Goal: Book appointment/travel/reservation

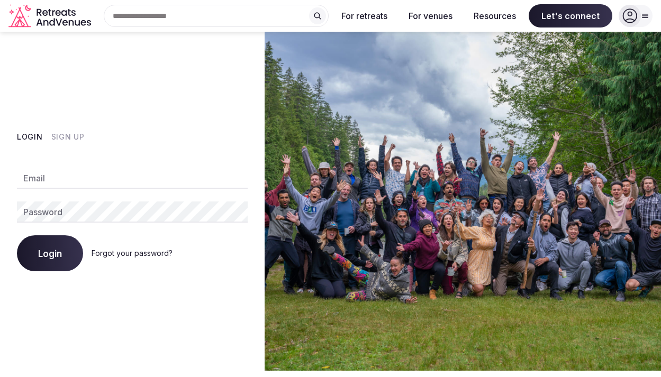
click at [43, 175] on input "Email" at bounding box center [132, 178] width 231 height 21
click at [0, 371] on com-1password-button at bounding box center [0, 371] width 0 height 0
click at [73, 181] on input "Email" at bounding box center [132, 178] width 231 height 21
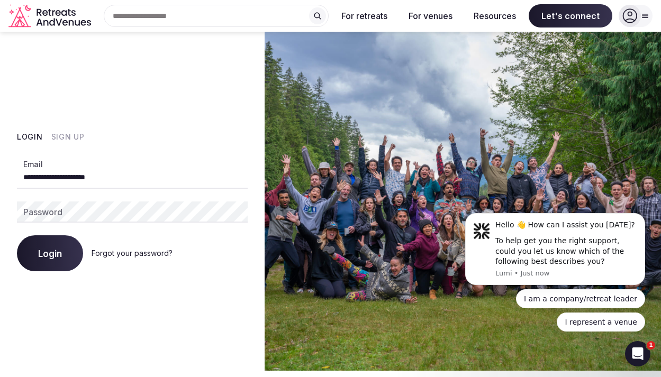
type input "**********"
click at [211, 227] on div "**********" at bounding box center [132, 213] width 231 height 116
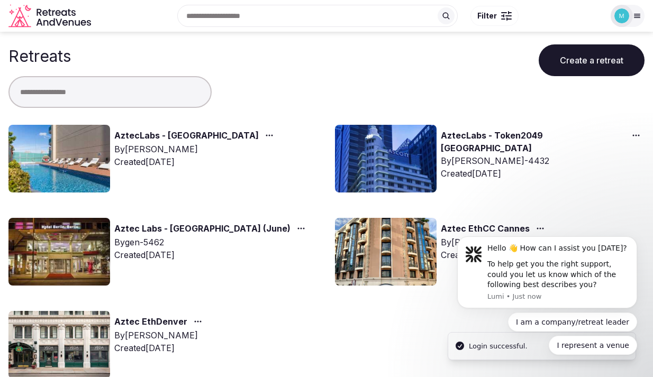
click at [134, 127] on div "AztecLabs - Buenos Aires By Nathalia Bilotti Created Jul 22nd, 2025" at bounding box center [163, 159] width 310 height 68
click at [92, 141] on img at bounding box center [59, 159] width 102 height 68
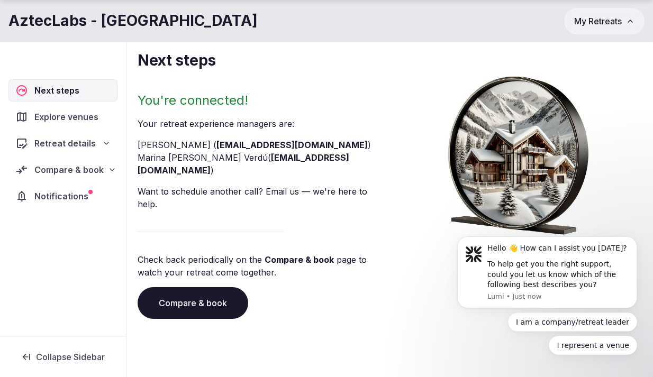
scroll to position [67, 0]
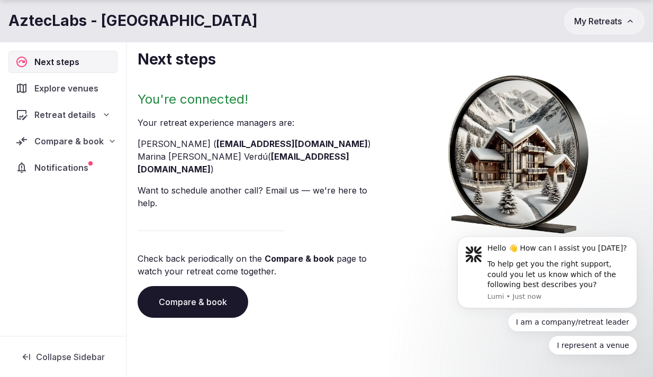
click at [189, 286] on link "Compare & book" at bounding box center [193, 302] width 111 height 32
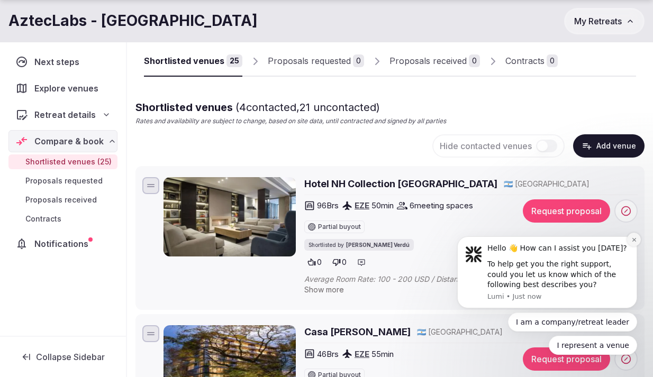
click at [632, 241] on icon "Dismiss notification" at bounding box center [634, 240] width 4 height 4
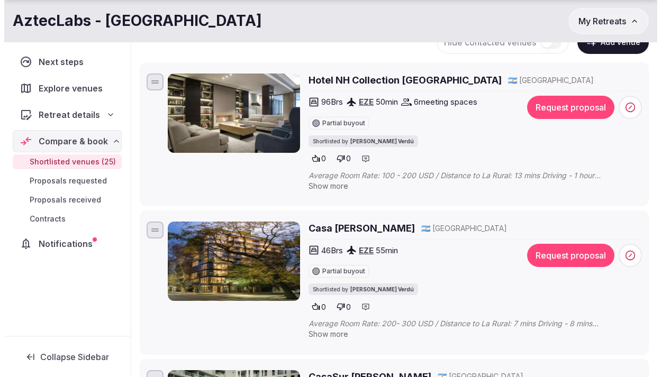
scroll to position [217, 0]
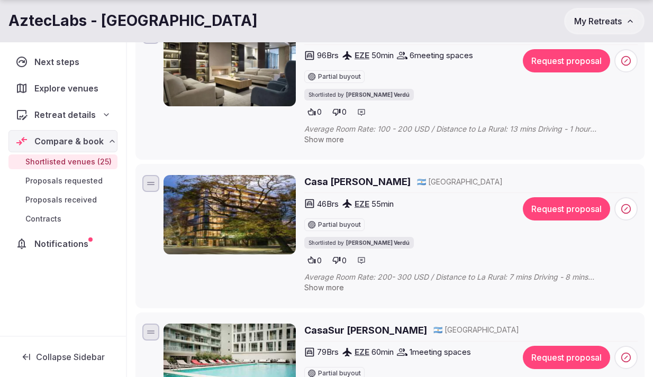
click at [338, 289] on span "Show more" at bounding box center [324, 287] width 40 height 9
click at [261, 208] on img at bounding box center [229, 214] width 132 height 79
click at [331, 178] on h2 "Casa [PERSON_NAME]" at bounding box center [357, 181] width 106 height 13
click at [564, 211] on button "Request proposal" at bounding box center [566, 208] width 87 height 23
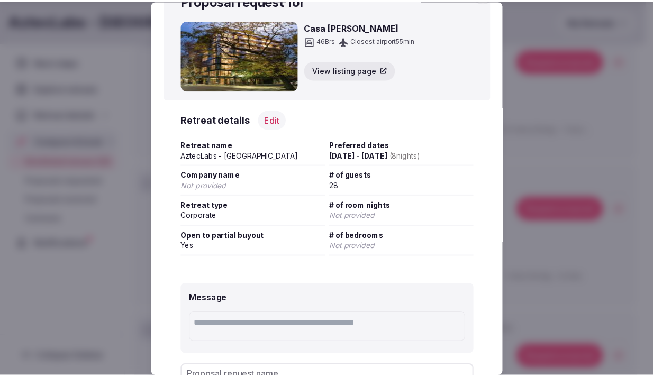
scroll to position [90, 0]
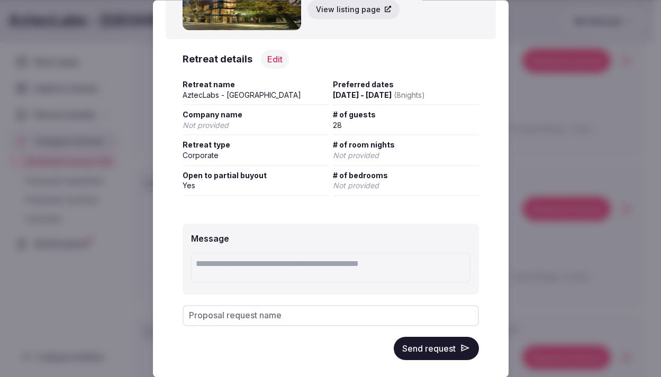
click at [425, 349] on button "Send request" at bounding box center [436, 348] width 85 height 23
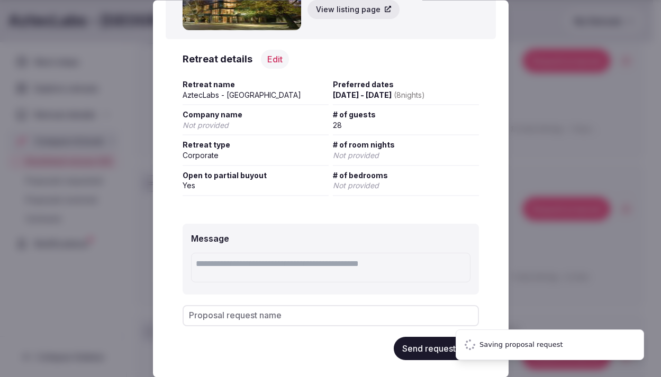
click at [570, 262] on div at bounding box center [330, 188] width 661 height 377
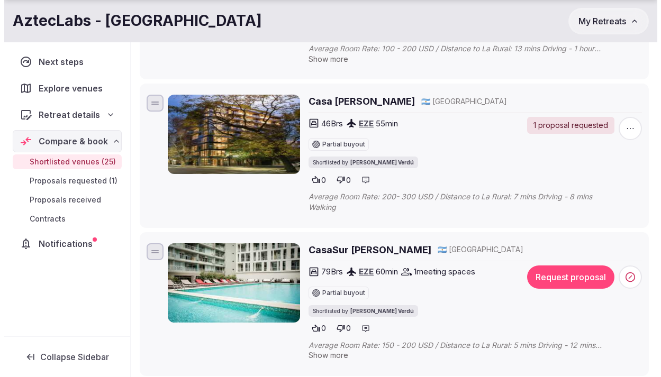
scroll to position [315, 0]
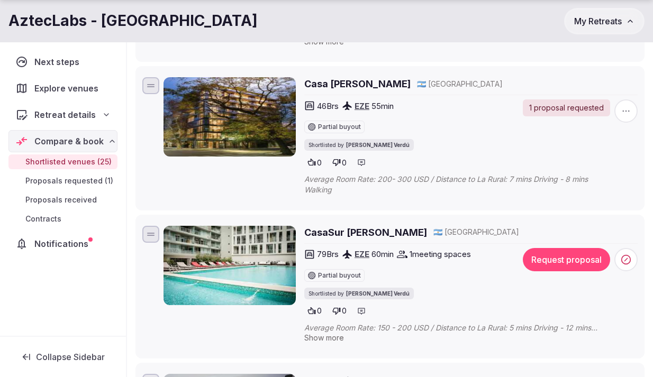
click at [556, 260] on button "Request proposal" at bounding box center [566, 259] width 87 height 23
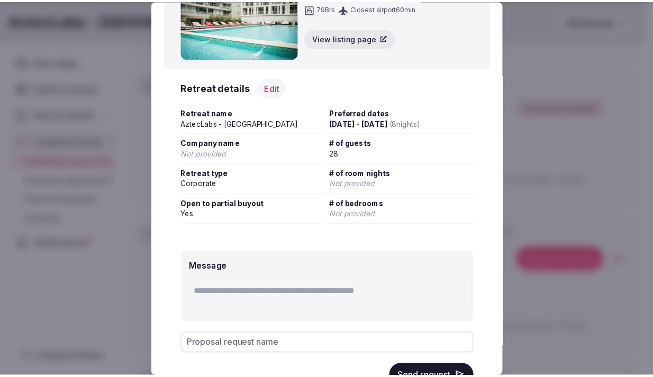
scroll to position [103, 0]
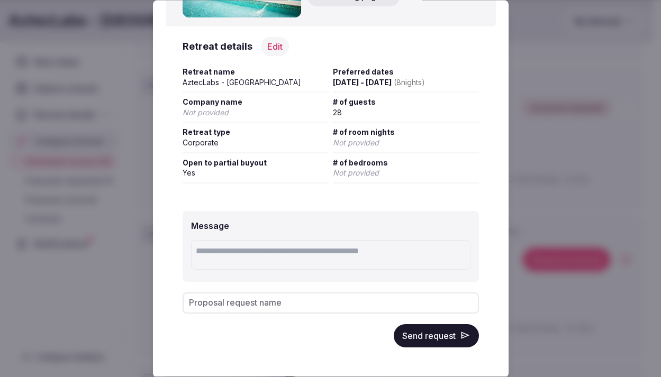
click at [432, 330] on button "Send request" at bounding box center [436, 335] width 85 height 23
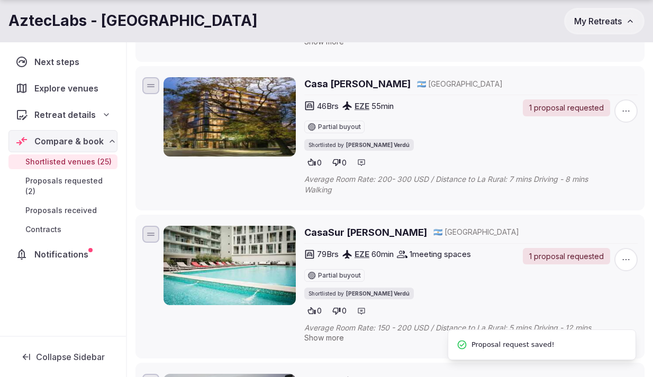
scroll to position [517, 0]
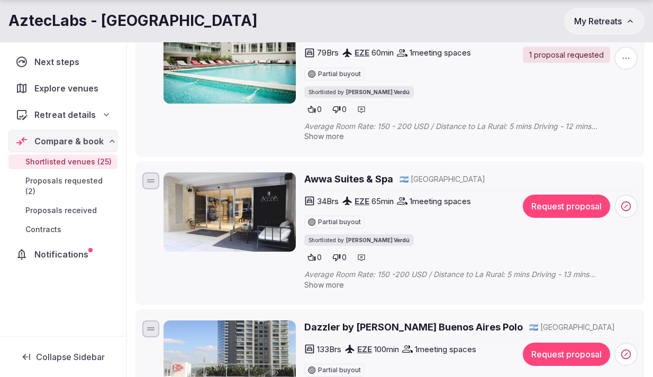
click at [321, 288] on span "Show more" at bounding box center [324, 284] width 40 height 9
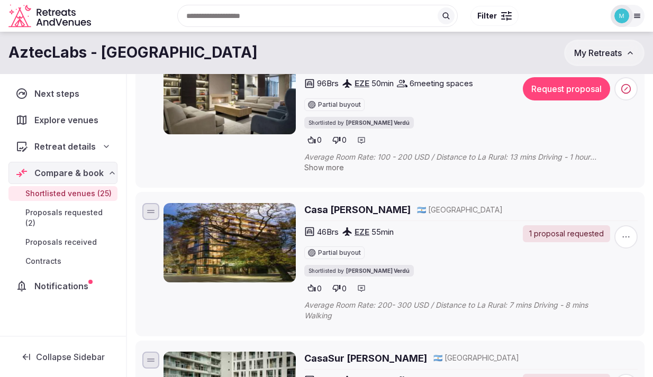
scroll to position [0, 0]
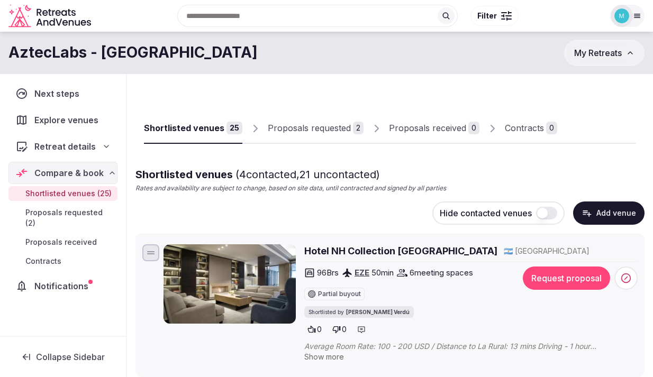
click at [319, 126] on div "Proposals requested" at bounding box center [309, 128] width 83 height 13
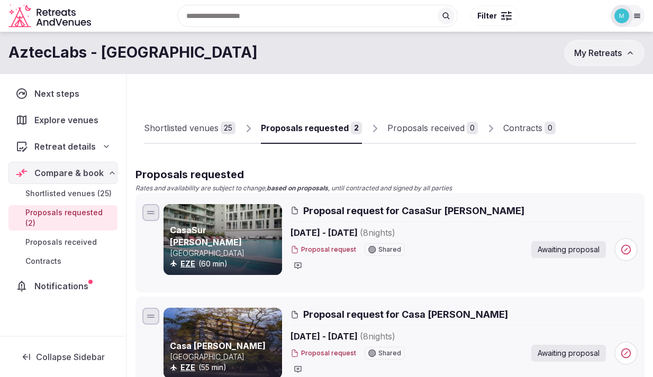
click at [183, 122] on div "Shortlisted venues" at bounding box center [181, 128] width 75 height 13
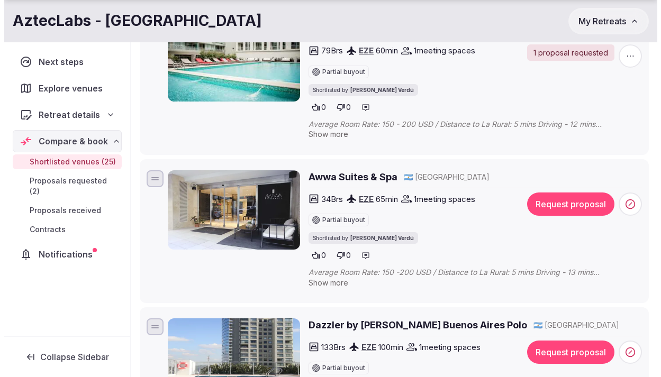
scroll to position [520, 0]
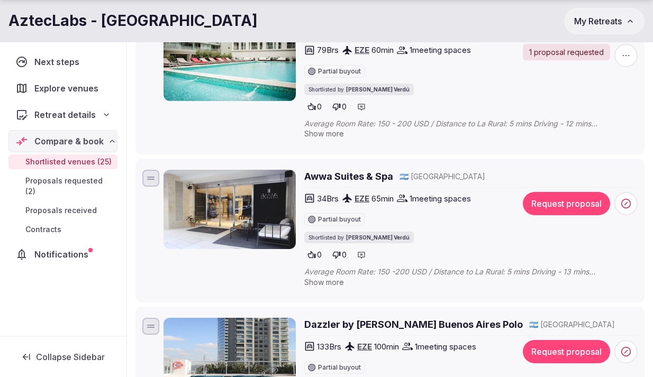
click at [542, 204] on button "Request proposal" at bounding box center [566, 203] width 87 height 23
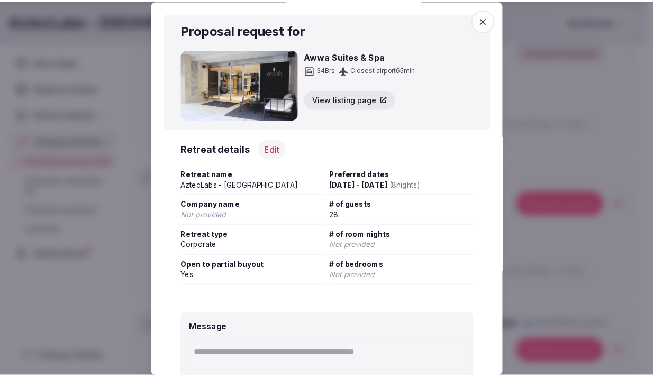
scroll to position [103, 0]
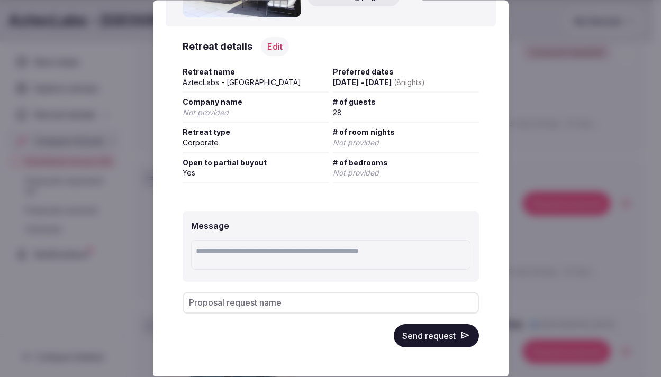
click at [451, 344] on button "Send request" at bounding box center [436, 335] width 85 height 23
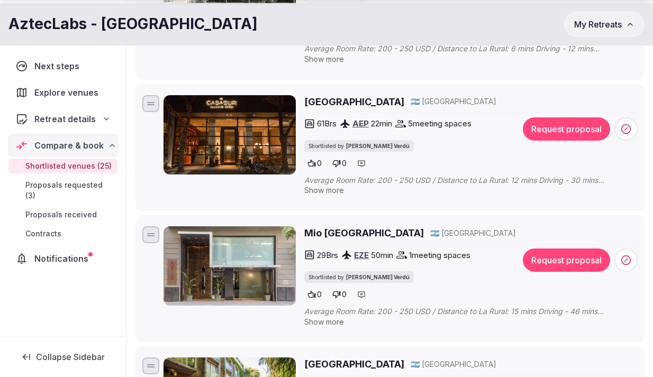
scroll to position [891, 0]
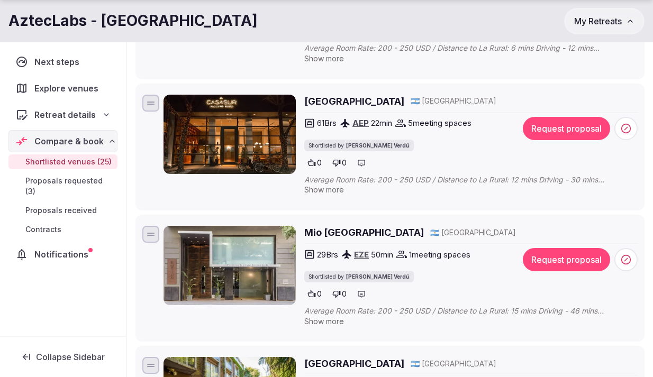
click at [325, 323] on span "Show more" at bounding box center [324, 321] width 40 height 9
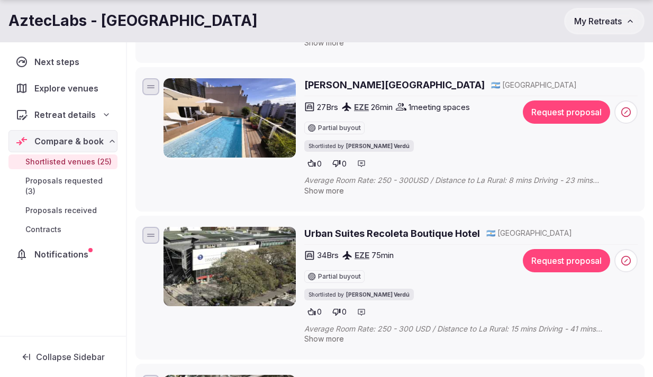
scroll to position [1462, 0]
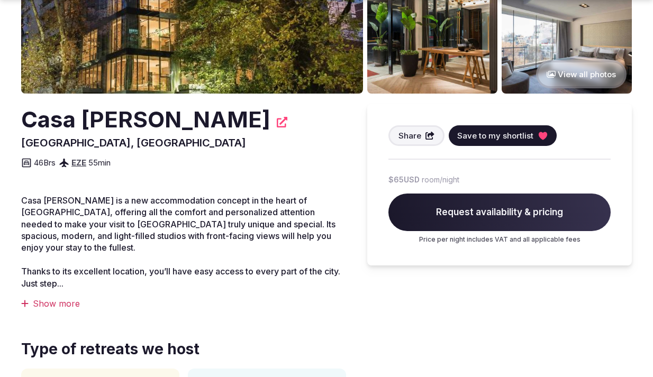
scroll to position [216, 0]
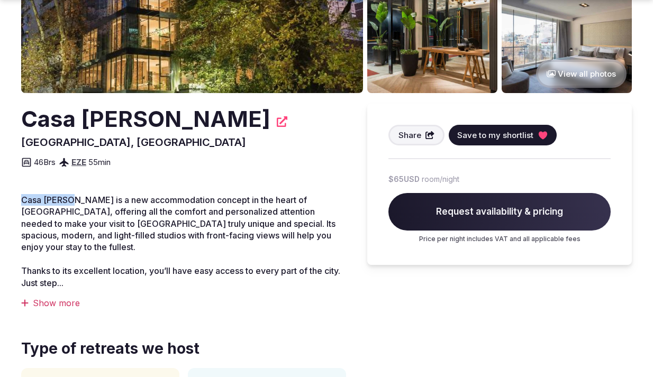
drag, startPoint x: 22, startPoint y: 199, endPoint x: 74, endPoint y: 199, distance: 52.4
click at [74, 199] on span "Casa [PERSON_NAME] is a new accommodation concept in the heart of [GEOGRAPHIC_D…" at bounding box center [178, 224] width 314 height 58
copy span "Casa [PERSON_NAME]"
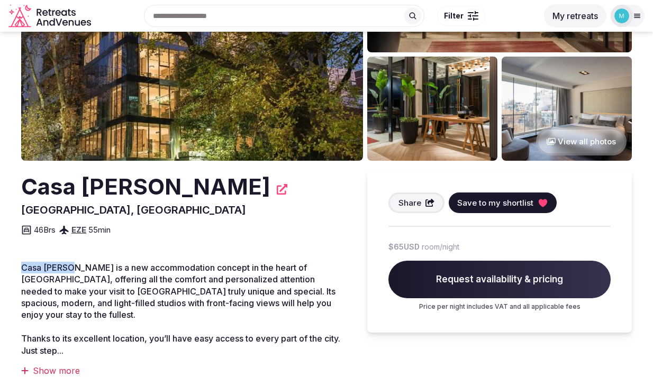
scroll to position [148, 0]
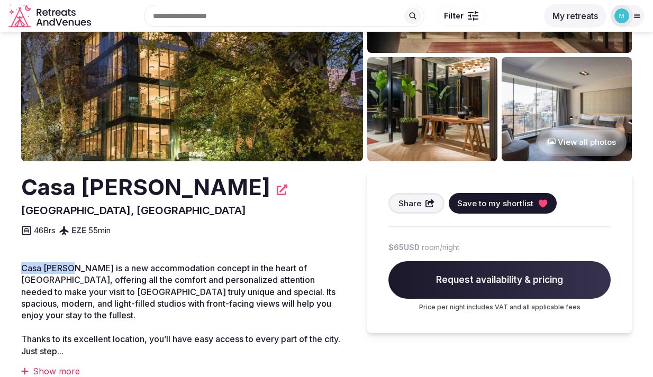
click at [566, 143] on button "View all photos" at bounding box center [581, 142] width 90 height 28
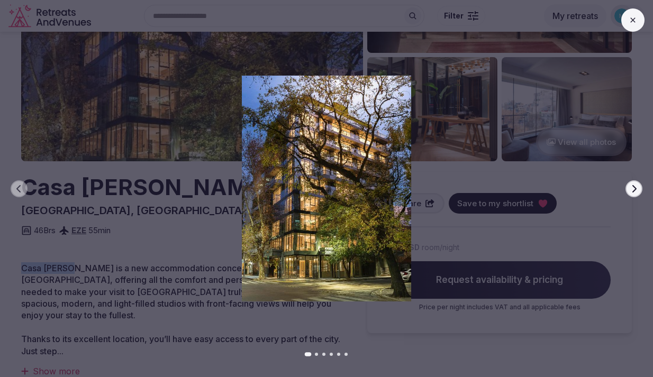
click at [635, 191] on icon "button" at bounding box center [634, 189] width 8 height 8
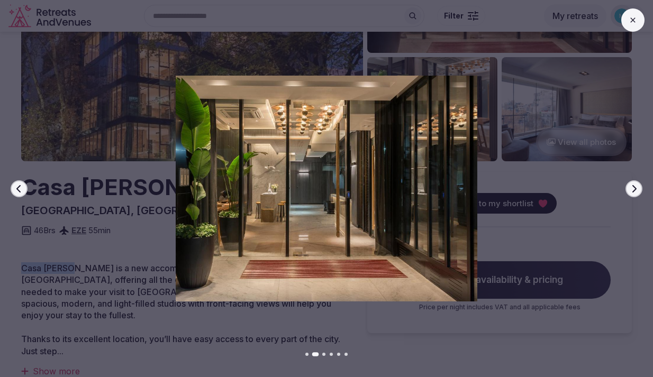
click at [635, 191] on icon "button" at bounding box center [634, 189] width 8 height 8
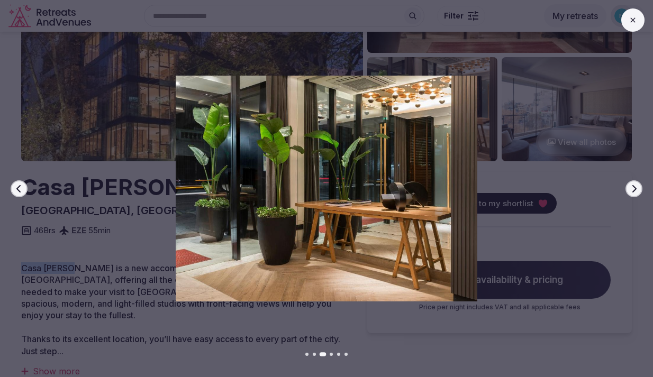
click at [635, 191] on icon "button" at bounding box center [634, 189] width 8 height 8
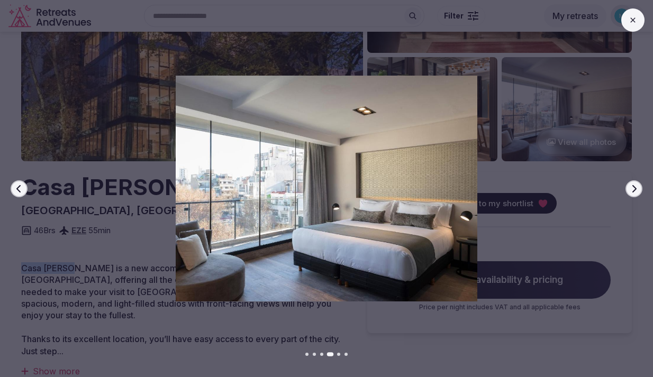
click at [635, 191] on icon "button" at bounding box center [634, 189] width 8 height 8
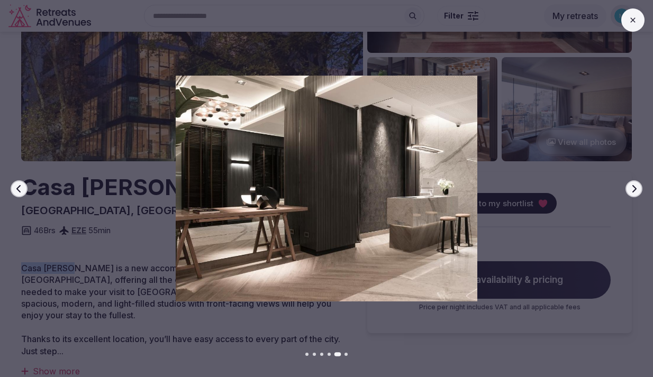
click at [635, 191] on icon "button" at bounding box center [634, 189] width 8 height 8
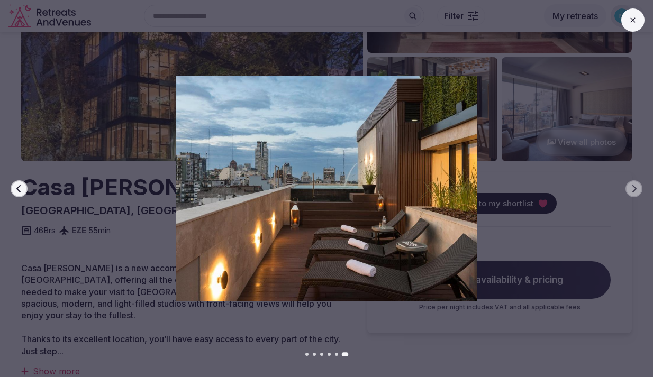
click at [566, 183] on div at bounding box center [322, 189] width 661 height 226
click at [627, 24] on button at bounding box center [632, 19] width 23 height 23
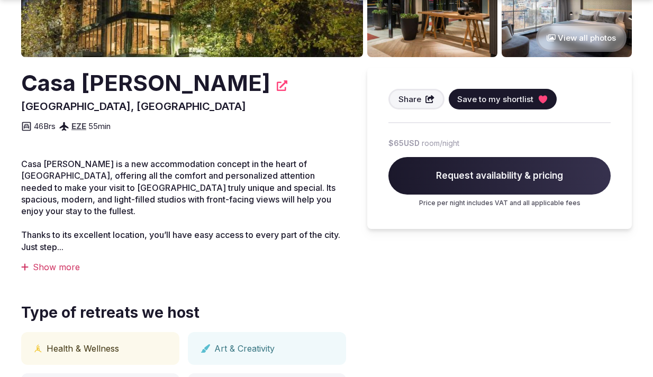
scroll to position [258, 0]
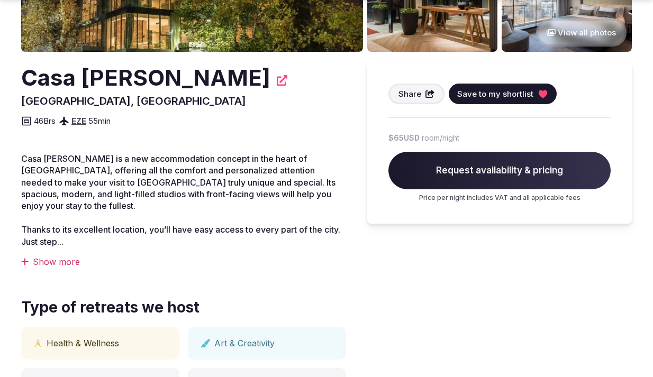
click at [44, 256] on div "Show more" at bounding box center [183, 262] width 325 height 12
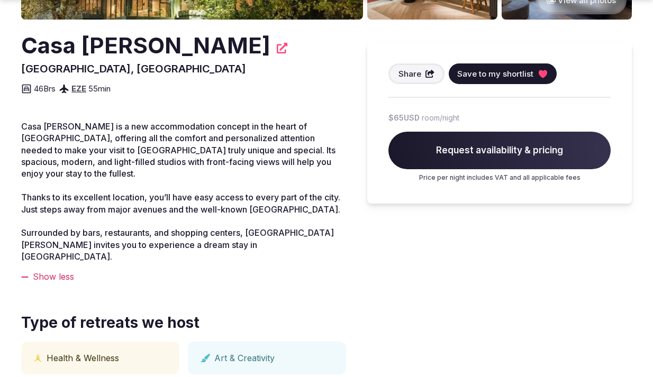
scroll to position [352, 0]
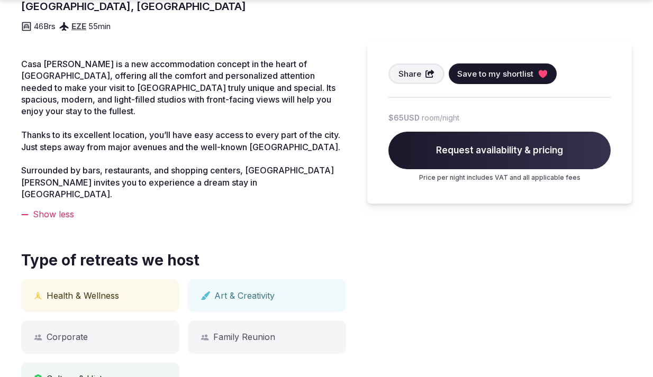
click at [427, 148] on span "Request availability & pricing" at bounding box center [499, 151] width 222 height 38
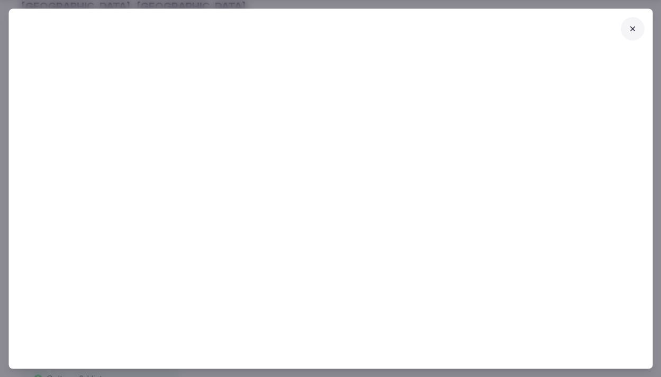
click at [637, 28] on button at bounding box center [632, 28] width 23 height 23
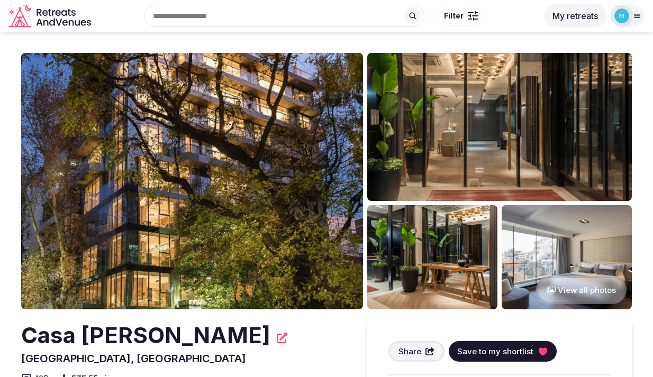
scroll to position [0, 0]
